Goal: Task Accomplishment & Management: Use online tool/utility

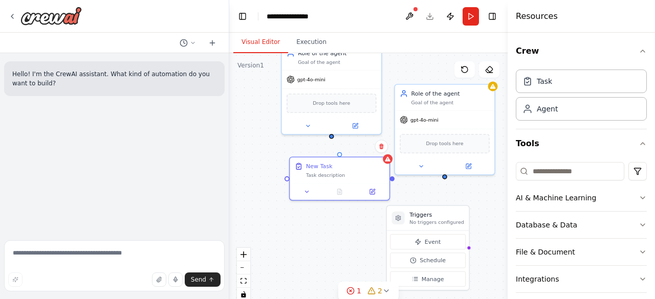
click at [262, 166] on div "Triggers No triggers configured Event Schedule Manage Role of the agent Goal of…" at bounding box center [368, 181] width 278 height 256
click at [336, 104] on span "Drop tools here" at bounding box center [331, 102] width 37 height 8
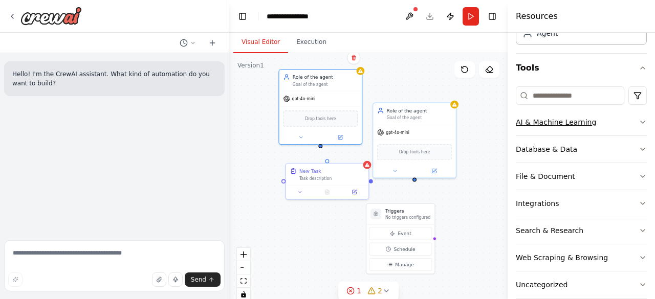
scroll to position [76, 0]
click at [639, 121] on icon "button" at bounding box center [643, 122] width 8 height 8
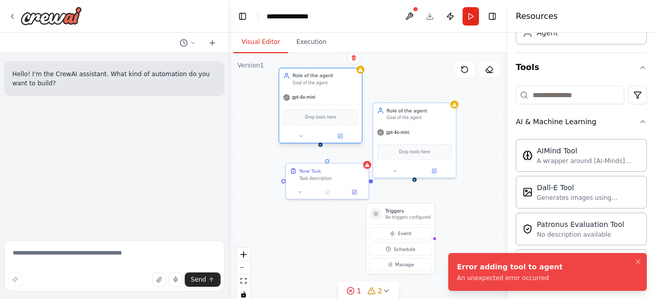
click at [316, 118] on span "Drop tools here" at bounding box center [320, 117] width 31 height 7
click at [312, 103] on div "gpt-4o-mini" at bounding box center [320, 97] width 82 height 15
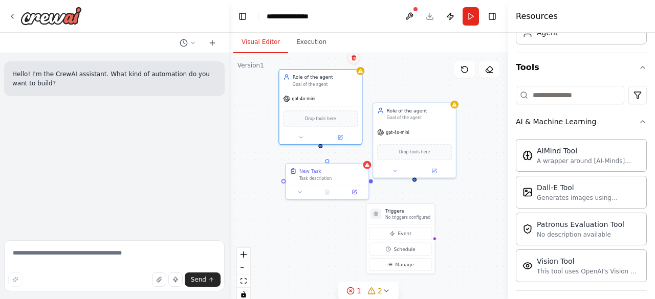
click at [355, 60] on icon at bounding box center [354, 58] width 4 height 6
click at [330, 53] on button "Confirm" at bounding box center [325, 58] width 36 height 12
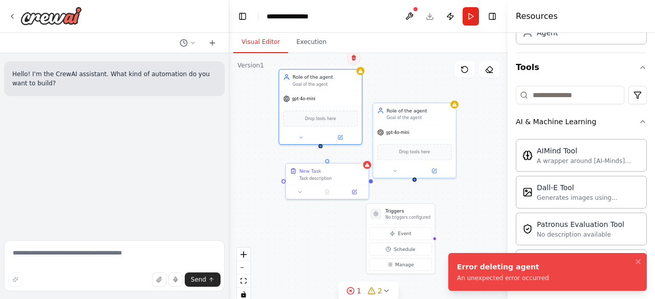
click at [353, 61] on button at bounding box center [353, 57] width 13 height 13
click at [324, 60] on button "Confirm" at bounding box center [325, 58] width 36 height 12
click at [354, 62] on button at bounding box center [353, 57] width 13 height 13
click at [325, 58] on button "Confirm" at bounding box center [325, 58] width 36 height 12
click at [354, 57] on icon at bounding box center [354, 58] width 4 height 6
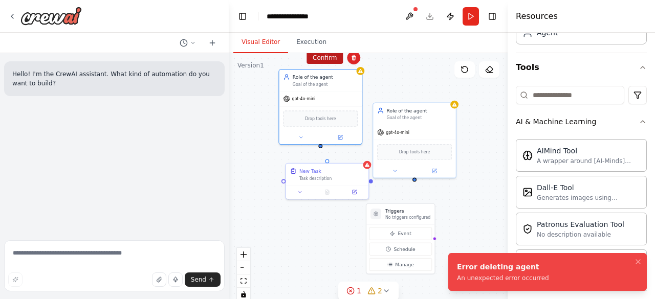
click at [324, 57] on button "Confirm" at bounding box center [325, 58] width 36 height 12
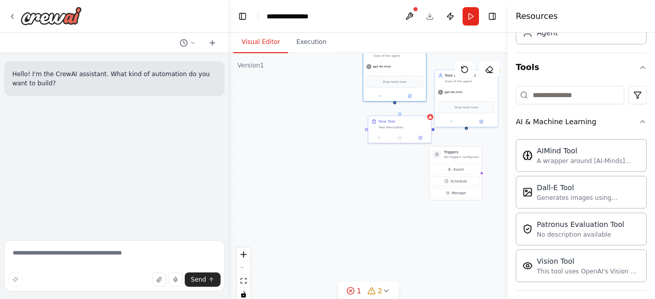
drag, startPoint x: 343, startPoint y: 226, endPoint x: 398, endPoint y: 159, distance: 86.5
click at [395, 159] on div "Triggers No triggers configured Event Schedule Manage Role of the agent Goal of…" at bounding box center [368, 181] width 278 height 256
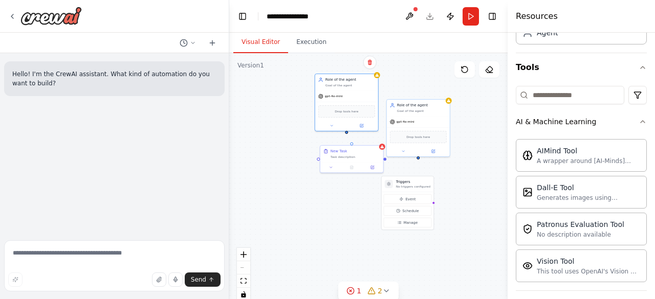
drag, startPoint x: 400, startPoint y: 161, endPoint x: 336, endPoint y: 212, distance: 82.3
click at [336, 212] on div "Triggers No triggers configured Event Schedule Manage Role of the agent Goal of…" at bounding box center [368, 181] width 278 height 256
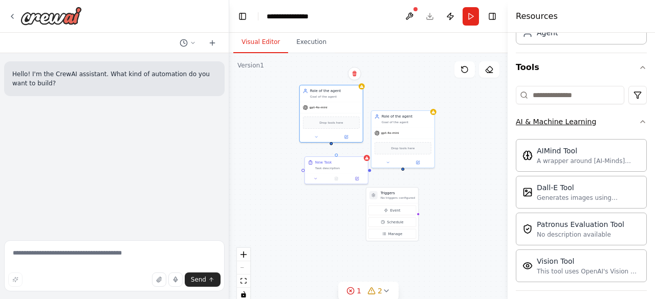
scroll to position [0, 0]
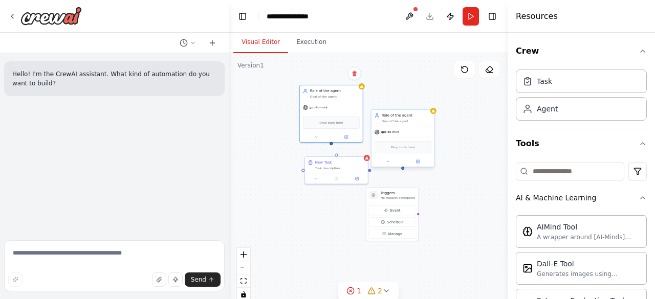
click at [410, 116] on div "Role of the agent" at bounding box center [407, 115] width 50 height 5
click at [428, 101] on icon at bounding box center [426, 100] width 4 height 6
click at [409, 100] on button "Confirm" at bounding box center [397, 99] width 36 height 12
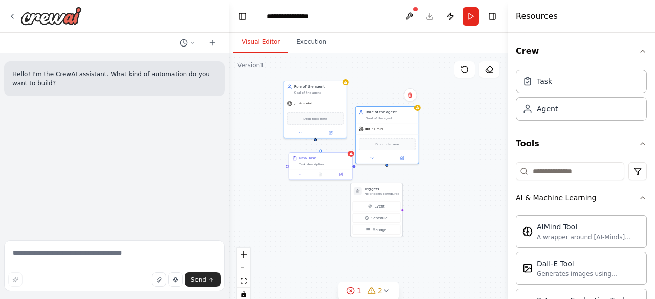
drag, startPoint x: 418, startPoint y: 214, endPoint x: 357, endPoint y: 185, distance: 67.5
click at [399, 209] on div "Triggers No triggers configured Event Schedule Manage Role of the agent Goal of…" at bounding box center [368, 181] width 278 height 256
drag, startPoint x: 285, startPoint y: 168, endPoint x: 292, endPoint y: 170, distance: 7.3
click at [292, 170] on div "Triggers No triggers configured Event Schedule Manage Role of the agent Goal of…" at bounding box center [368, 181] width 278 height 256
click at [435, 213] on div "Triggers No triggers configured Event Schedule Manage Role of the agent Goal of…" at bounding box center [368, 181] width 278 height 256
